Goal: Task Accomplishment & Management: Complete application form

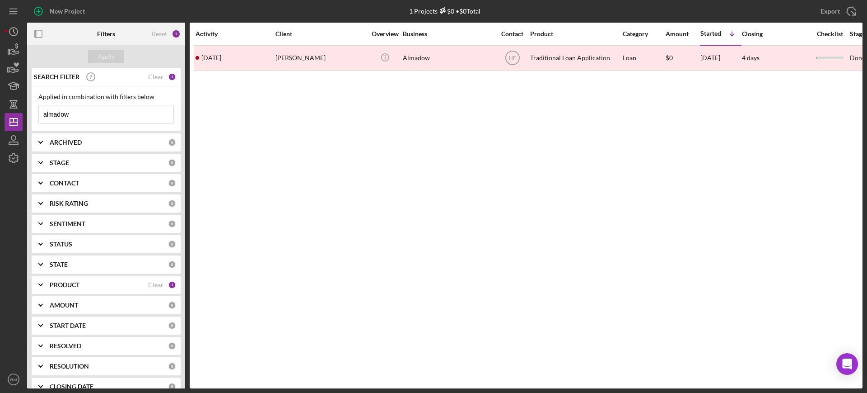
click at [102, 112] on input "almadow" at bounding box center [106, 114] width 135 height 18
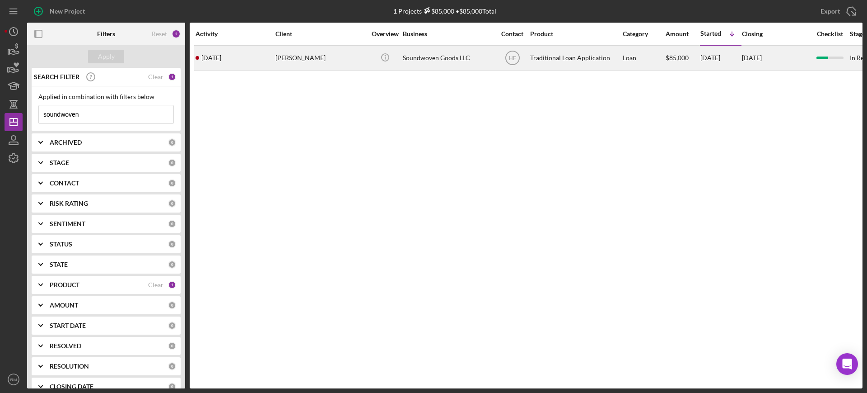
type input "soundwoven"
click at [294, 70] on td "[PERSON_NAME]" at bounding box center [321, 57] width 93 height 25
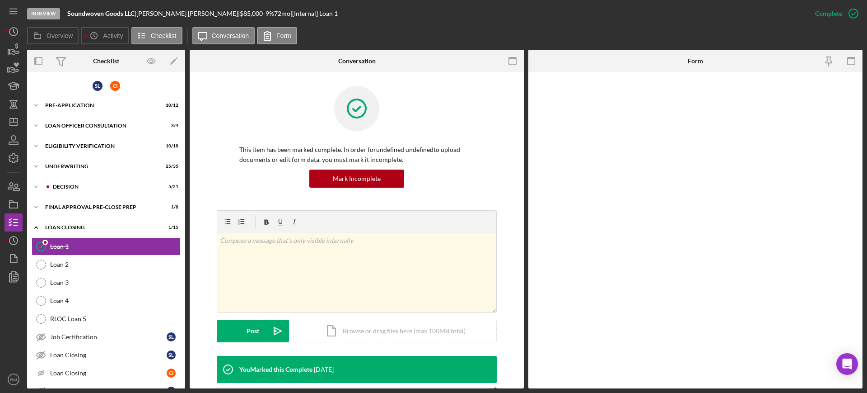
scroll to position [16, 0]
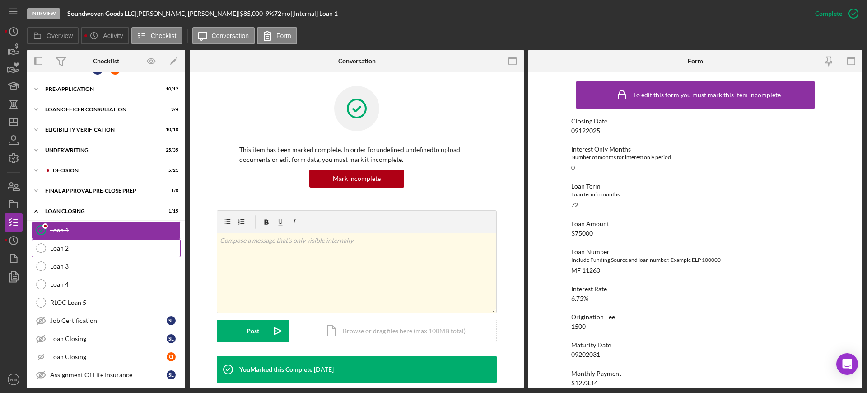
click at [111, 255] on link "Loan 2 Loan 2" at bounding box center [106, 248] width 149 height 18
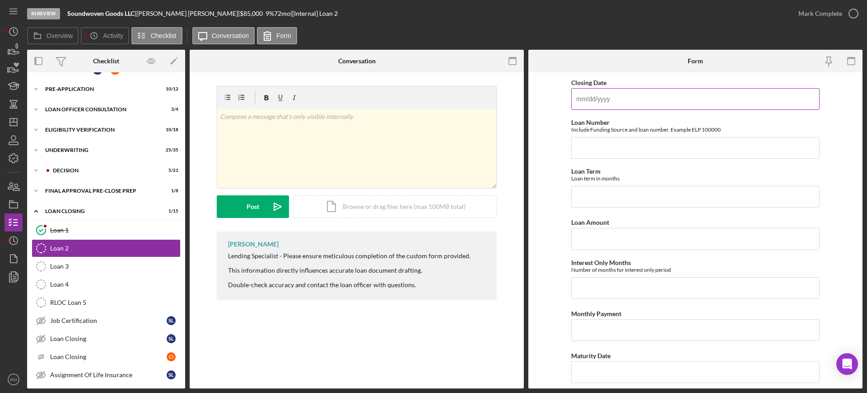
click at [598, 102] on input "Closing Date" at bounding box center [695, 99] width 248 height 22
type input "[DATE]"
type input "SBA 11261"
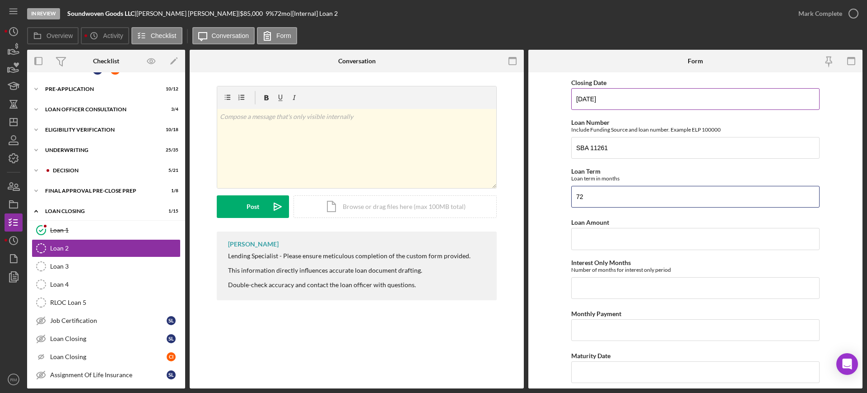
type input "72"
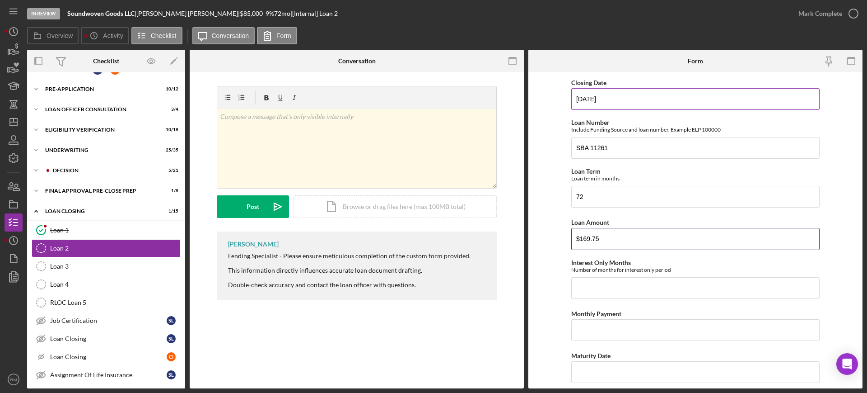
type input "$169.75"
type input "0"
type input "$10,000"
type input "$169.75"
type input "[DATE]"
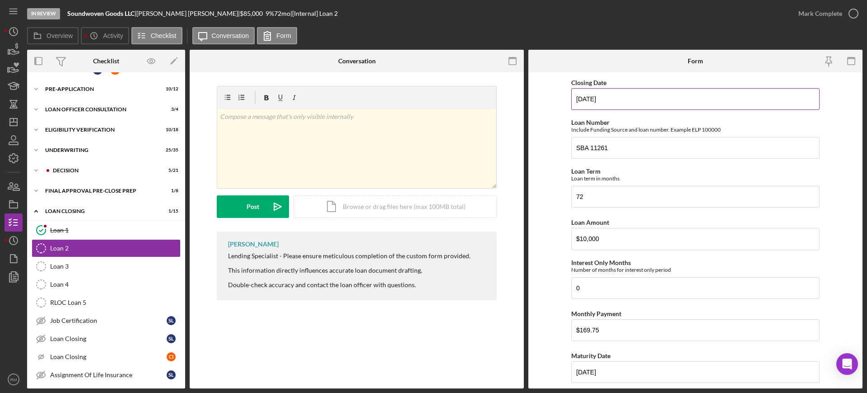
scroll to position [183, 0]
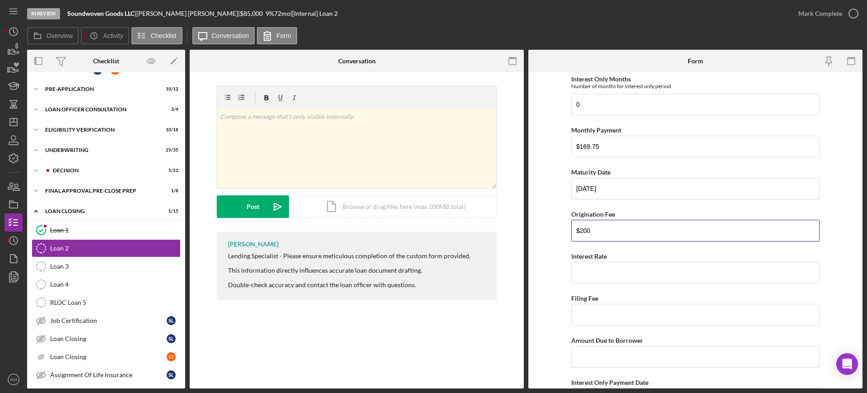
type input "$200"
type input "6.75000%"
type input "$773.30"
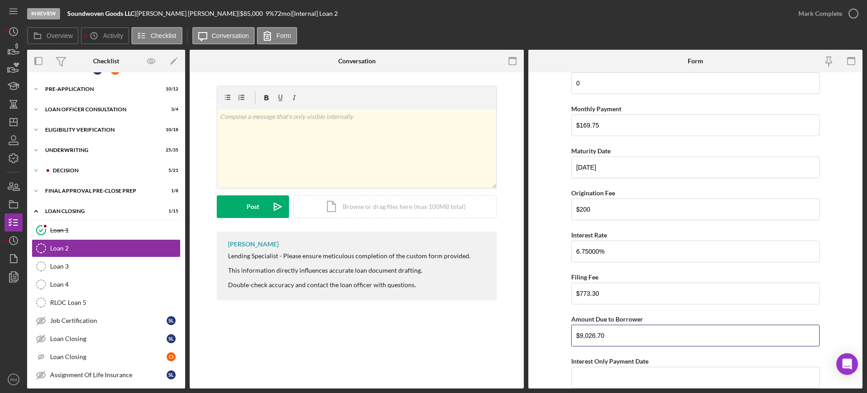
type input "$9,026.70"
type input "[DATE]"
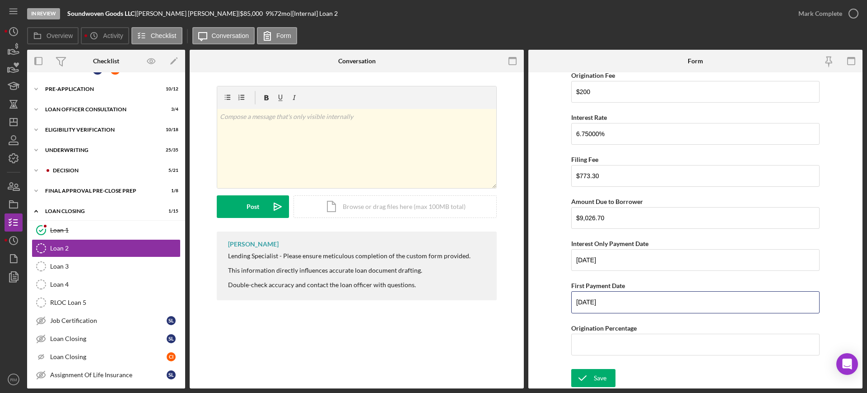
type input "[DATE]"
type input "2.00000%"
click at [599, 373] on div "Save" at bounding box center [600, 378] width 13 height 18
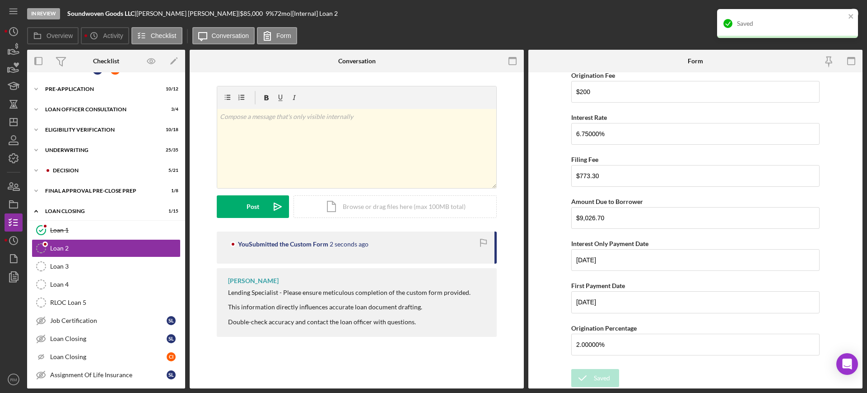
click at [830, 8] on div "Saved" at bounding box center [788, 27] width 145 height 40
click at [825, 19] on div "Saved" at bounding box center [784, 23] width 127 height 14
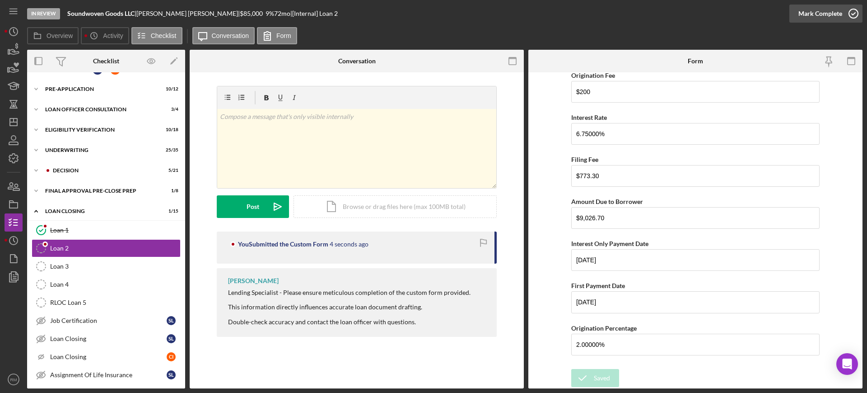
click at [833, 15] on div "Mark Complete" at bounding box center [821, 14] width 44 height 18
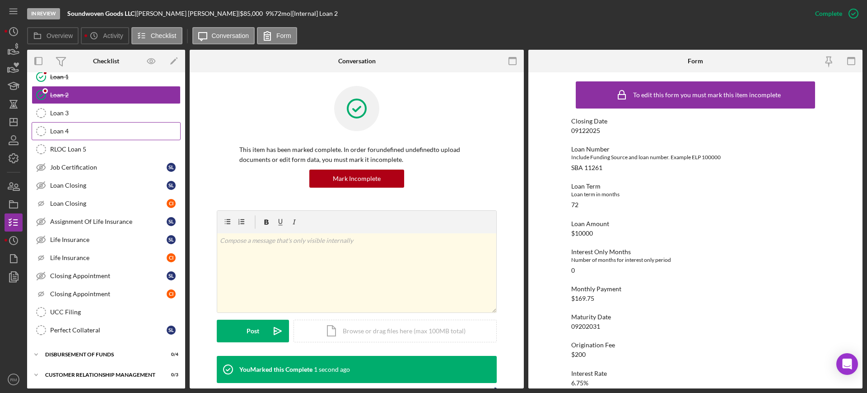
scroll to position [170, 0]
click at [89, 242] on div "Life Insurance" at bounding box center [108, 238] width 117 height 7
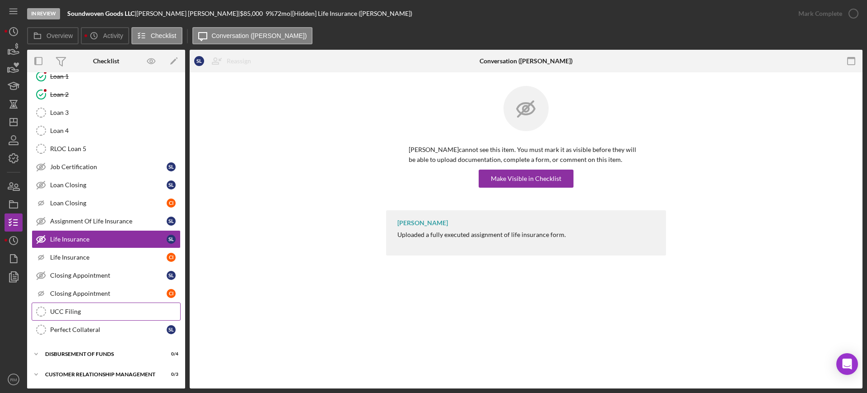
click at [83, 306] on link "UCC Filing UCC Filing" at bounding box center [106, 311] width 149 height 18
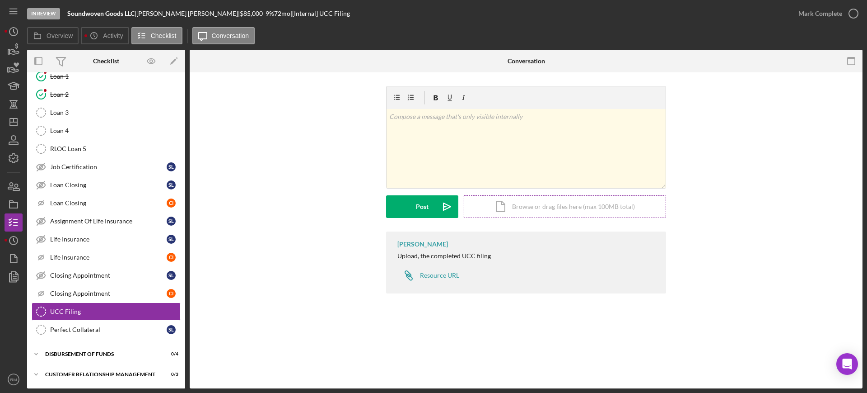
click at [538, 201] on div "Icon/Document Browse or drag files here (max 100MB total) Tap to choose files o…" at bounding box center [564, 206] width 203 height 23
click at [542, 216] on div "Icon/Document Browse or drag files here (max 100MB total) Tap to choose files o…" at bounding box center [564, 206] width 203 height 23
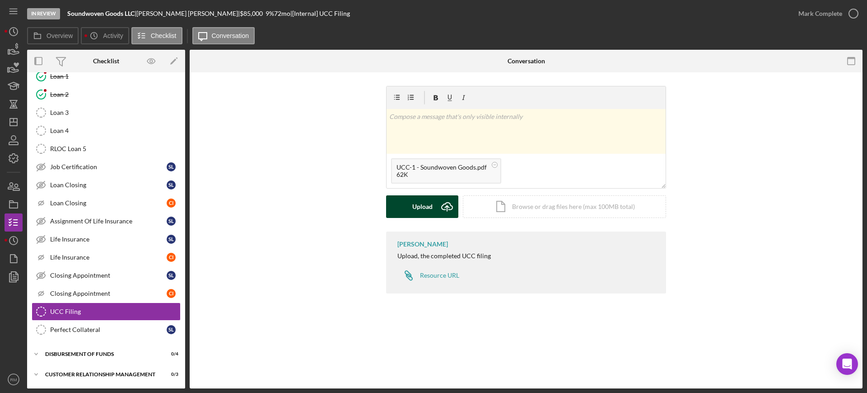
click at [418, 211] on div "Upload" at bounding box center [422, 206] width 20 height 23
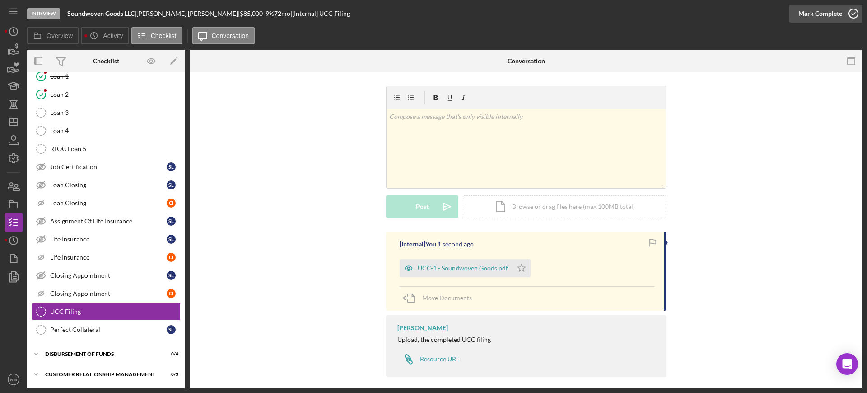
click at [822, 19] on div "Mark Complete" at bounding box center [821, 14] width 44 height 18
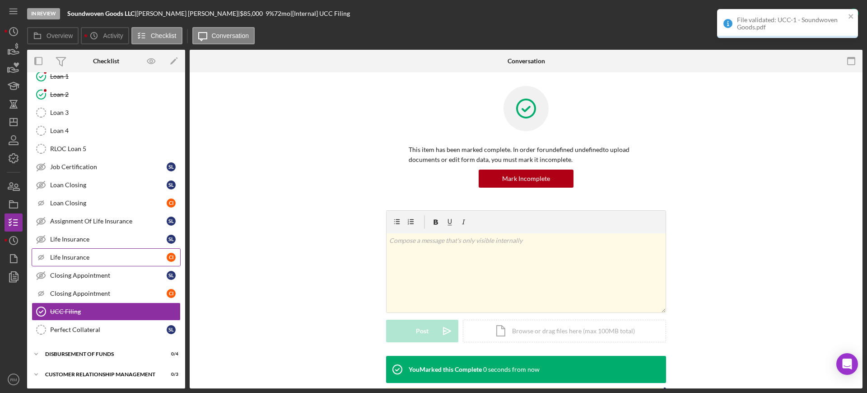
scroll to position [190, 0]
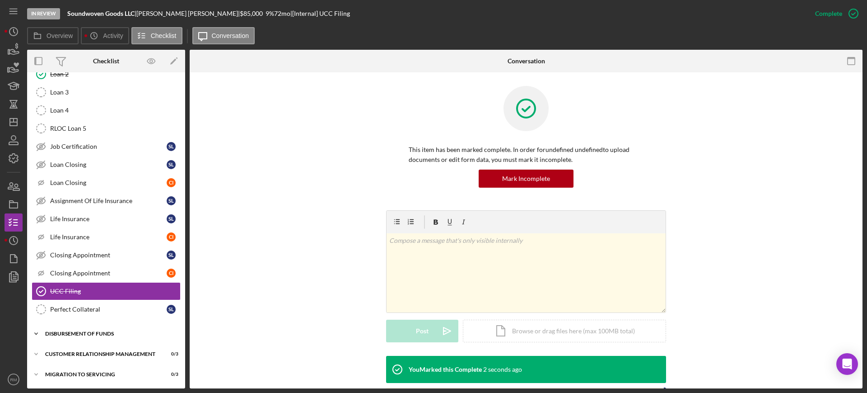
click at [82, 332] on div "Disbursement of Funds" at bounding box center [109, 333] width 129 height 5
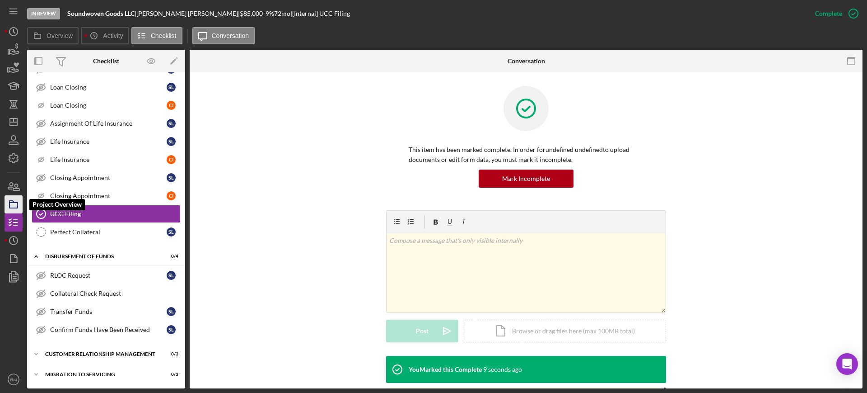
click at [10, 201] on polygon "button" at bounding box center [11, 202] width 5 height 2
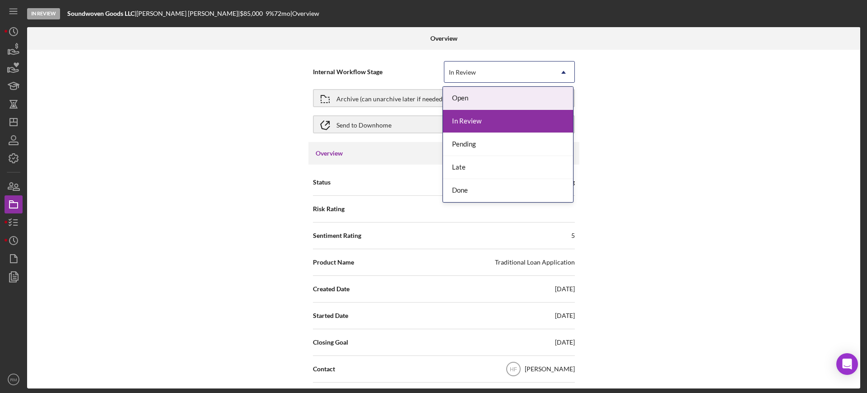
click at [505, 64] on div "In Review" at bounding box center [499, 72] width 108 height 21
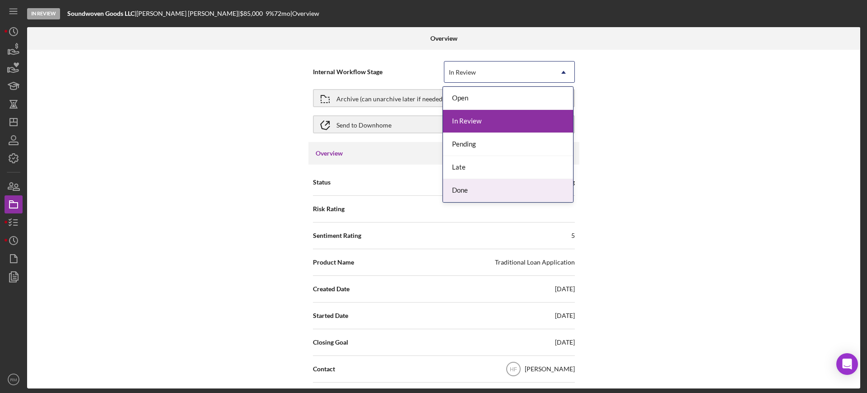
click at [469, 184] on div "Done" at bounding box center [508, 190] width 130 height 23
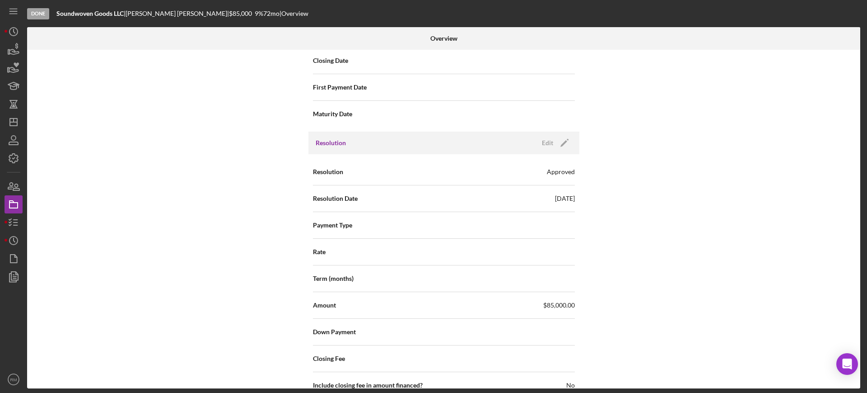
scroll to position [1068, 0]
click at [559, 141] on icon "Icon/Edit" at bounding box center [564, 142] width 23 height 23
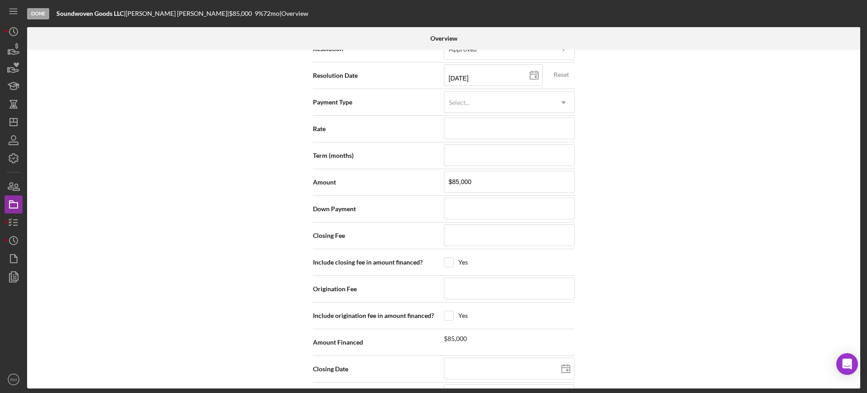
scroll to position [1210, 0]
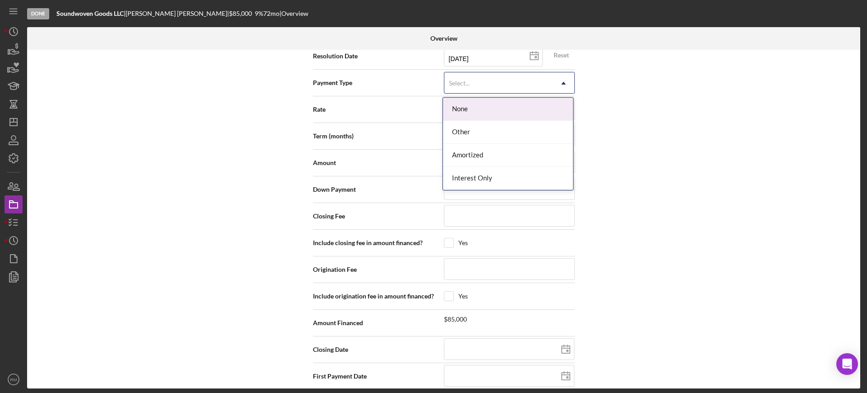
click at [501, 89] on div "Select..." at bounding box center [499, 83] width 108 height 21
click at [492, 153] on div "Amortized" at bounding box center [508, 155] width 130 height 23
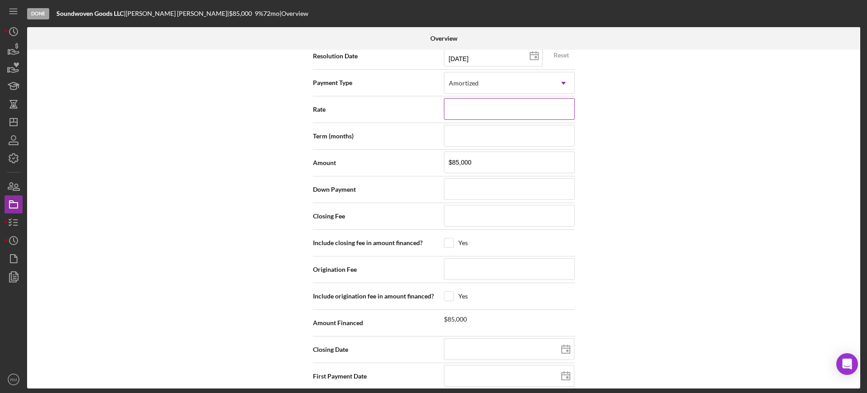
click at [476, 114] on input at bounding box center [509, 109] width 131 height 22
type input "6%"
type input "6.%"
type input "6.7%"
type input "6.75%"
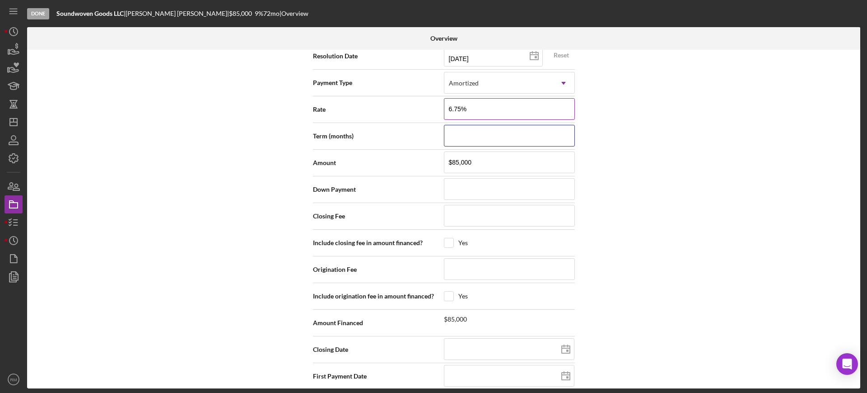
type input "6.750%"
type input "7"
type input "72"
type input "$7"
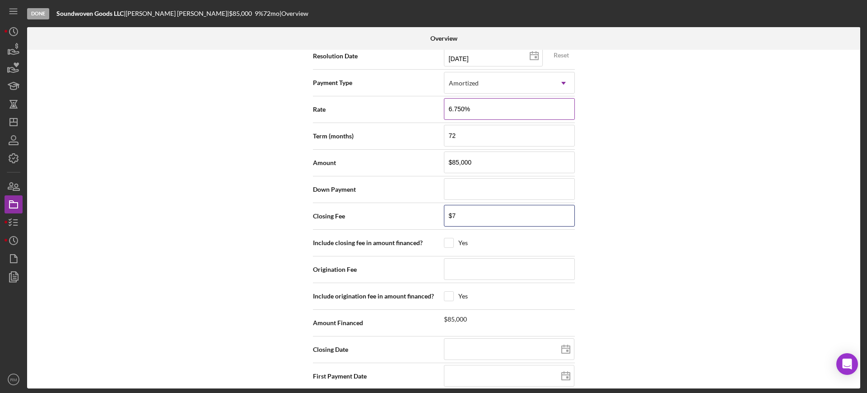
type input "$77"
type input "$773"
type input "$7,733"
type input "$77,330"
type input "$7,733"
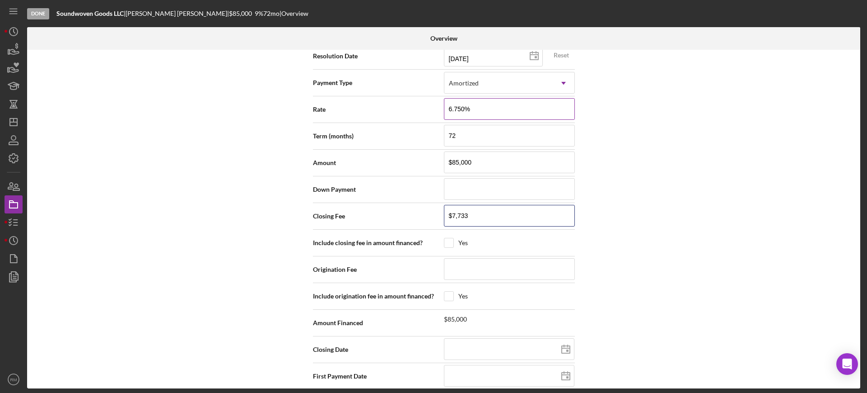
type input "$773"
click at [463, 266] on input at bounding box center [509, 269] width 131 height 22
type input "$1"
type input "$17"
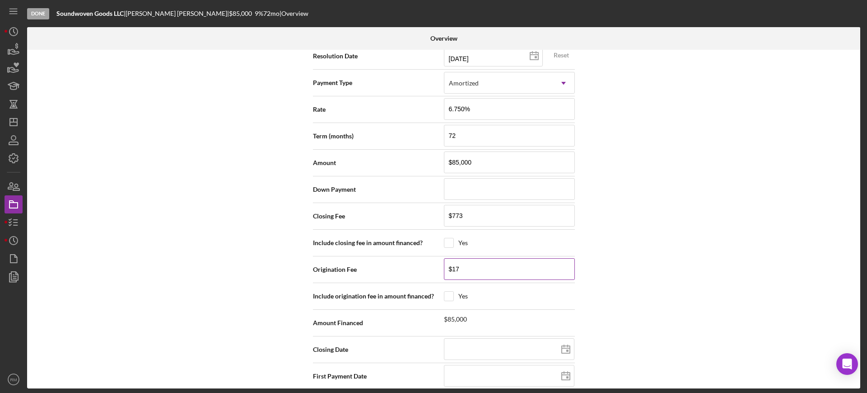
type input "$170"
type input "$1,700"
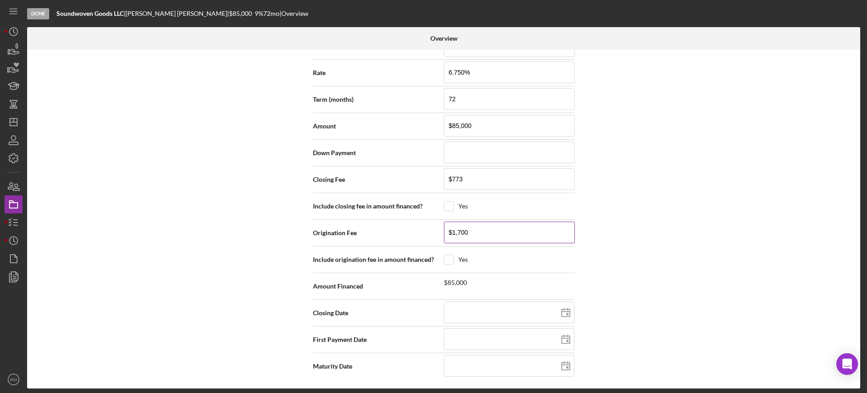
type input "$1,700"
click at [564, 313] on icon at bounding box center [566, 312] width 23 height 23
type input "[DATE]"
type input "2025-09-12"
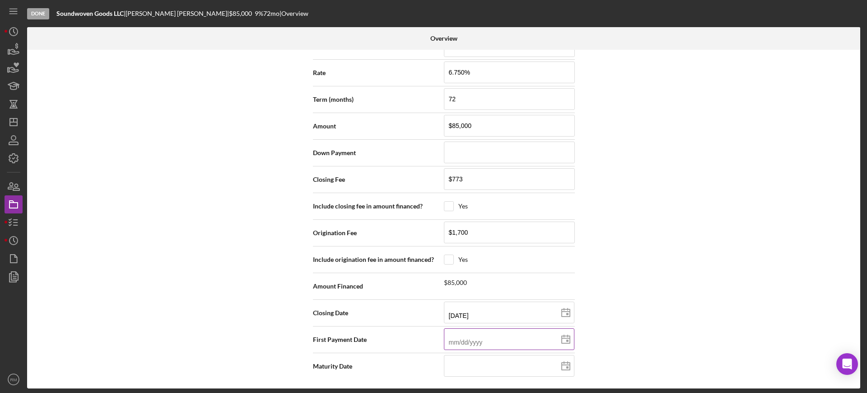
click at [515, 345] on input at bounding box center [509, 339] width 131 height 22
type input "1m/dd/yyyy"
type input "10/dd/yyyy"
type input "10/2d/yyyy"
type input "10/20/yyyy"
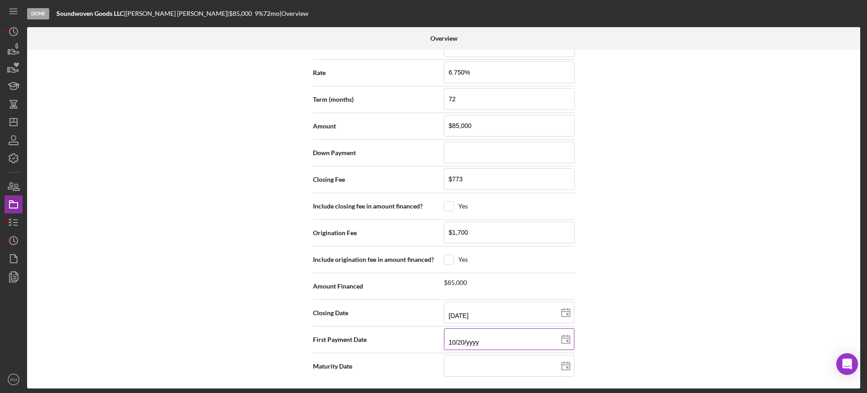
type input "10/20/2yyy"
click at [514, 361] on input at bounding box center [509, 366] width 131 height 22
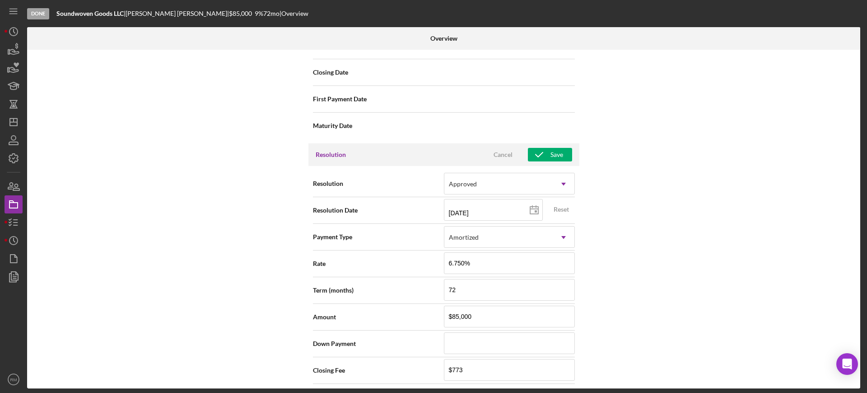
scroll to position [1054, 0]
click at [537, 160] on icon "button" at bounding box center [539, 156] width 23 height 23
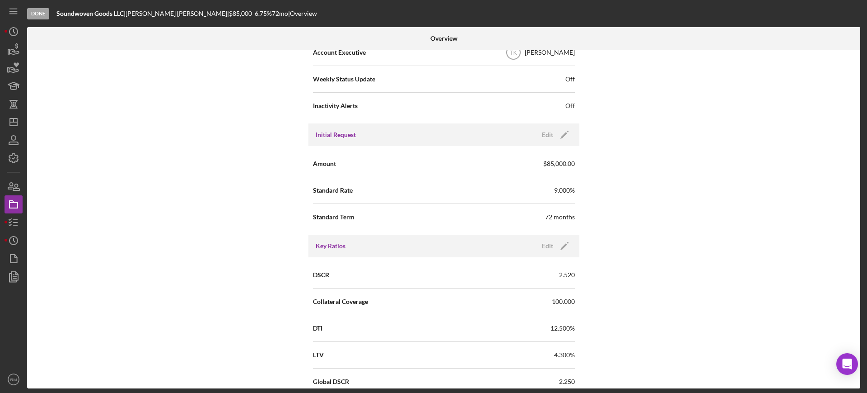
scroll to position [0, 0]
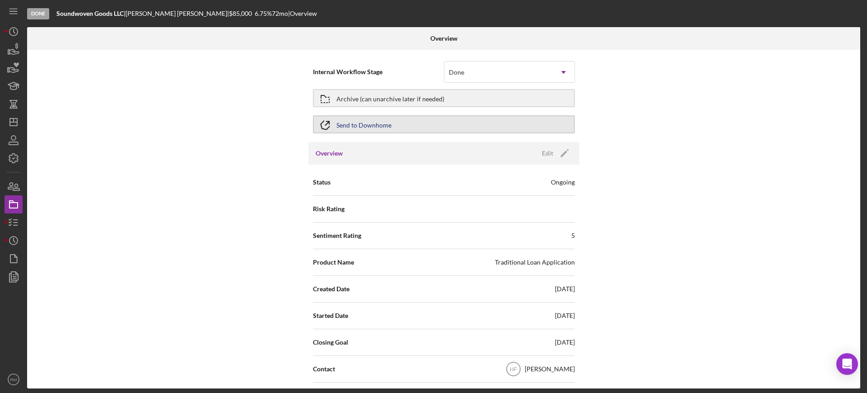
click at [376, 130] on div "Send to Downhome" at bounding box center [364, 124] width 55 height 16
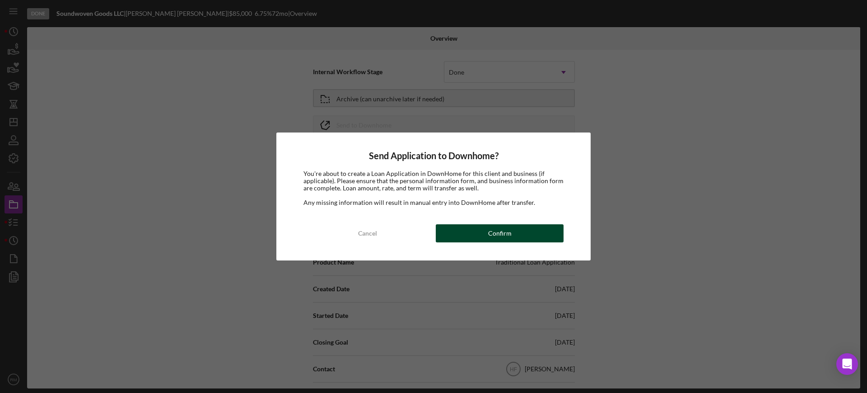
click at [470, 238] on button "Confirm" at bounding box center [500, 233] width 128 height 18
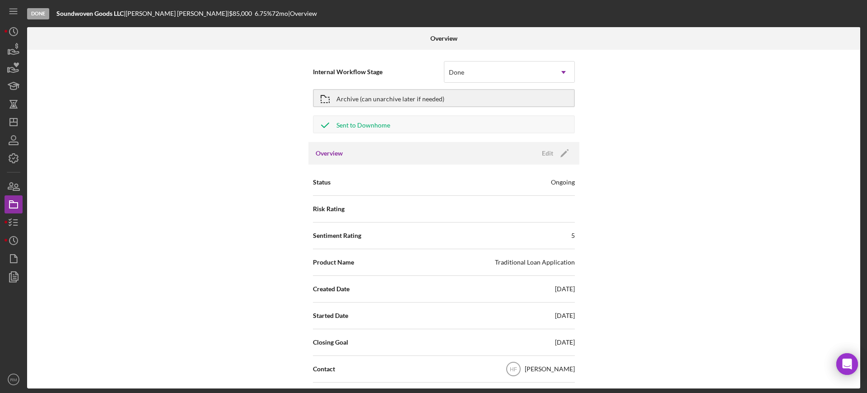
click at [402, 103] on div "Archive (can unarchive later if needed)" at bounding box center [391, 98] width 108 height 16
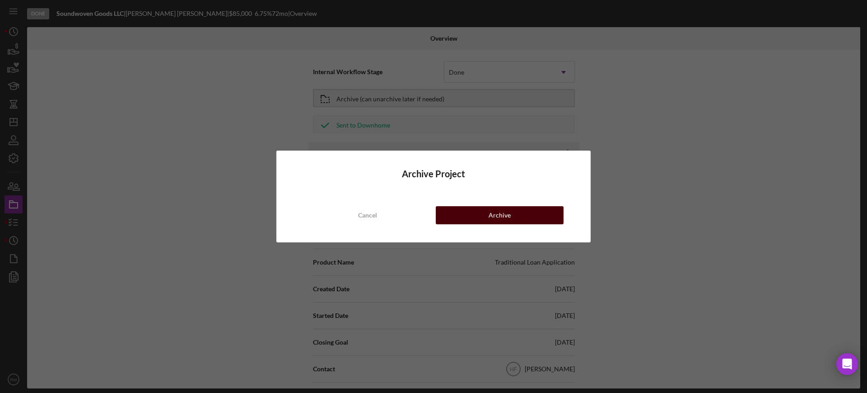
click at [470, 216] on button "Archive" at bounding box center [500, 215] width 128 height 18
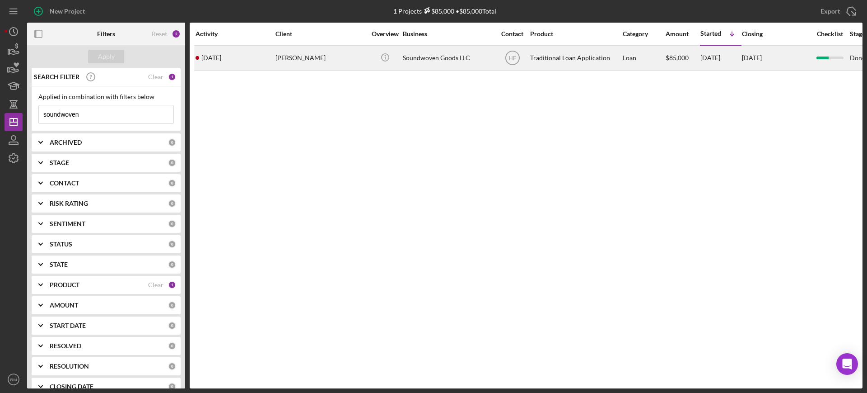
click at [255, 61] on div "[DATE] [PERSON_NAME]" at bounding box center [235, 58] width 79 height 24
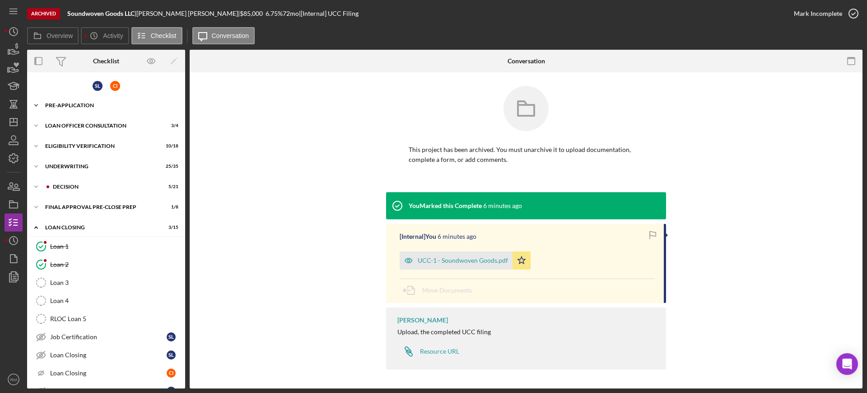
click at [90, 106] on div "Pre-Application" at bounding box center [109, 105] width 129 height 5
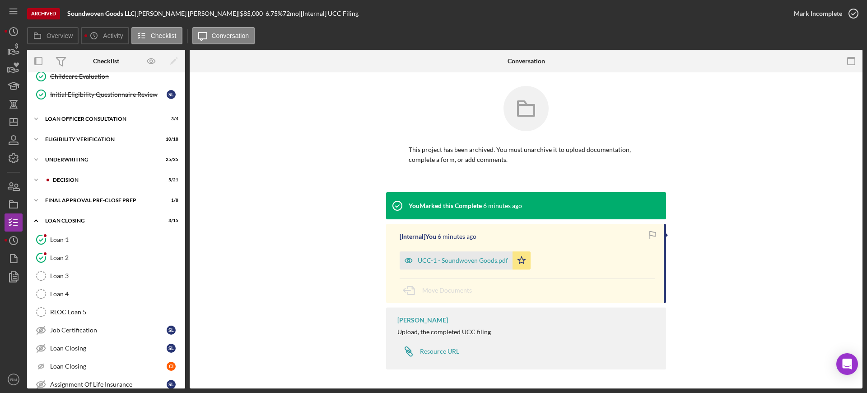
scroll to position [233, 0]
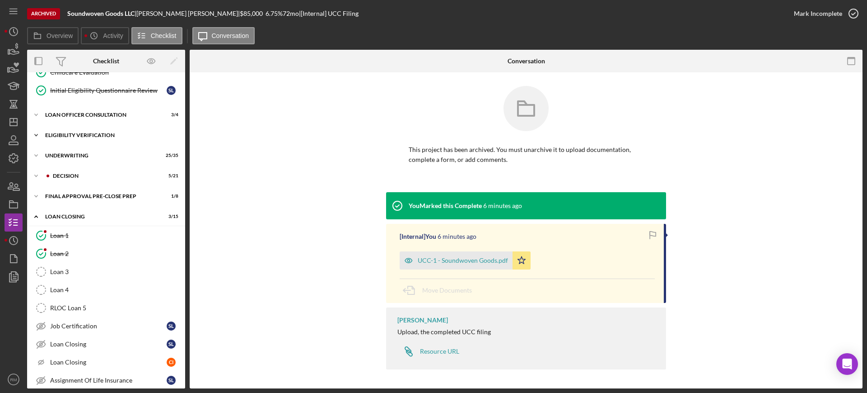
click at [83, 132] on div "Eligibility Verification" at bounding box center [109, 134] width 129 height 5
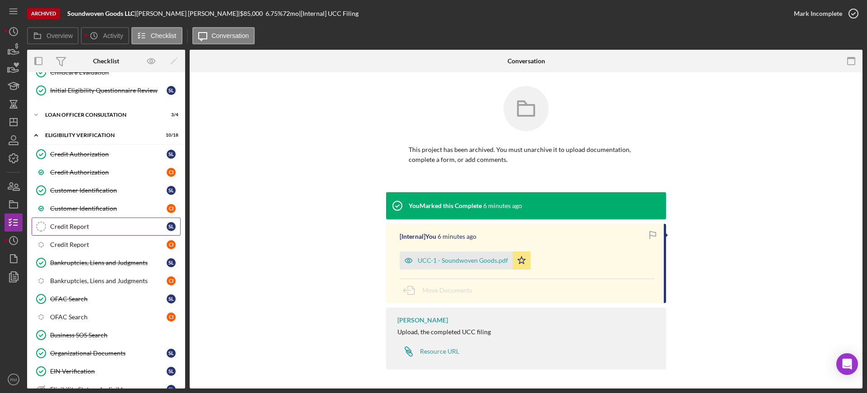
click at [84, 219] on link "Credit Report Credit Report S L" at bounding box center [106, 226] width 149 height 18
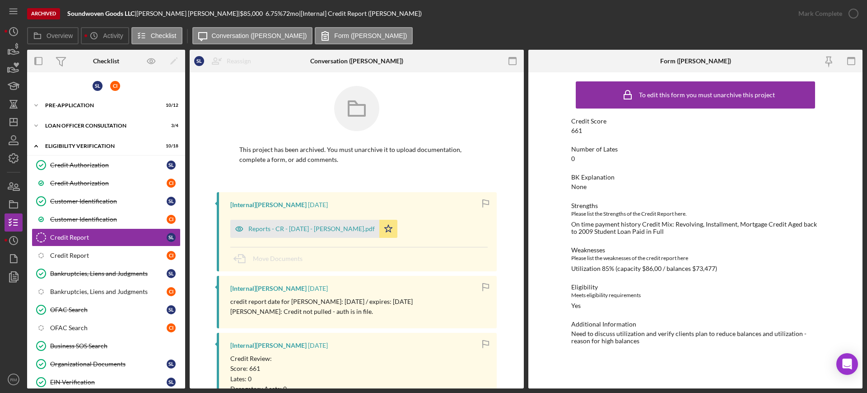
scroll to position [7, 0]
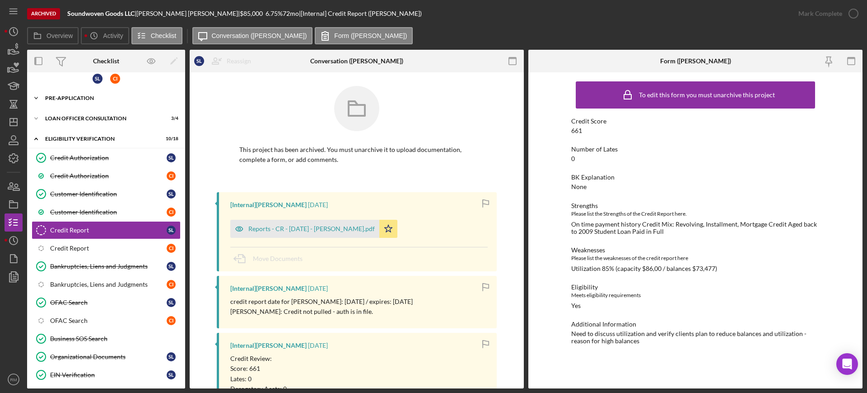
click at [89, 99] on div "Pre-Application" at bounding box center [109, 97] width 129 height 5
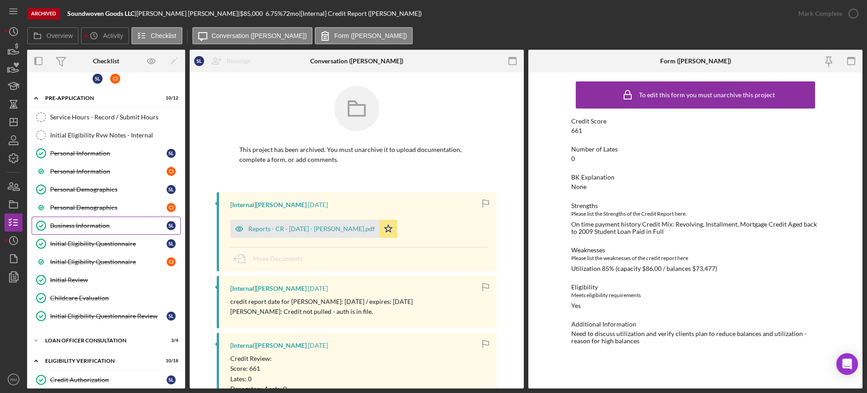
click at [77, 222] on div "Business Information" at bounding box center [108, 225] width 117 height 7
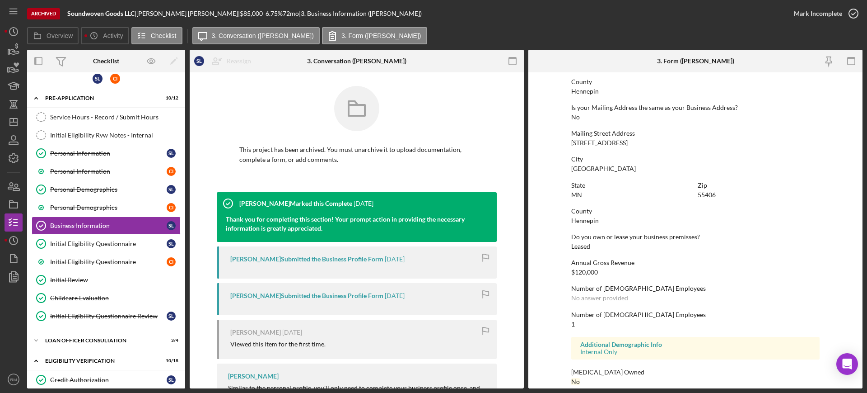
scroll to position [469, 0]
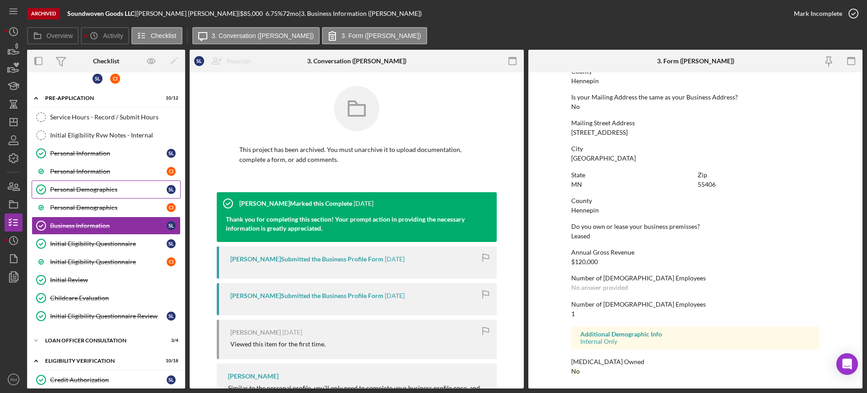
click at [84, 187] on div "Personal Demographics" at bounding box center [108, 189] width 117 height 7
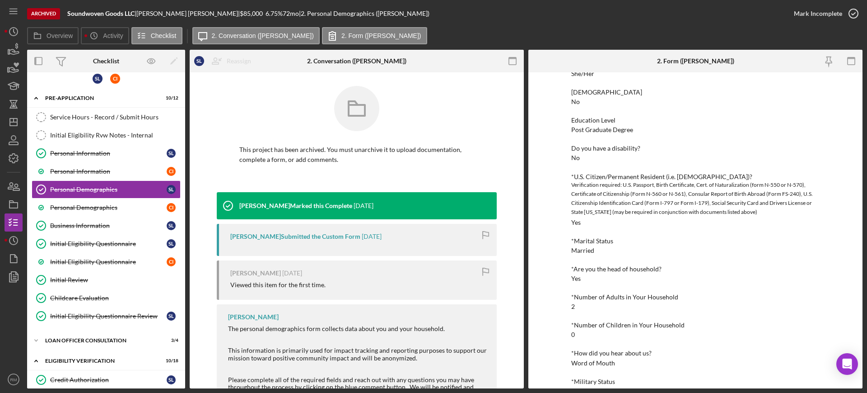
scroll to position [171, 0]
